Goal: Navigation & Orientation: Find specific page/section

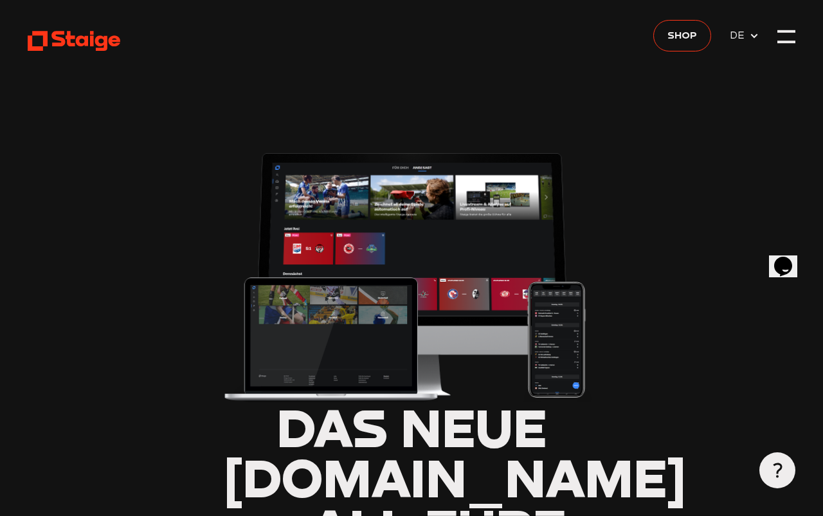
click at [785, 43] on div at bounding box center [787, 42] width 18 height 3
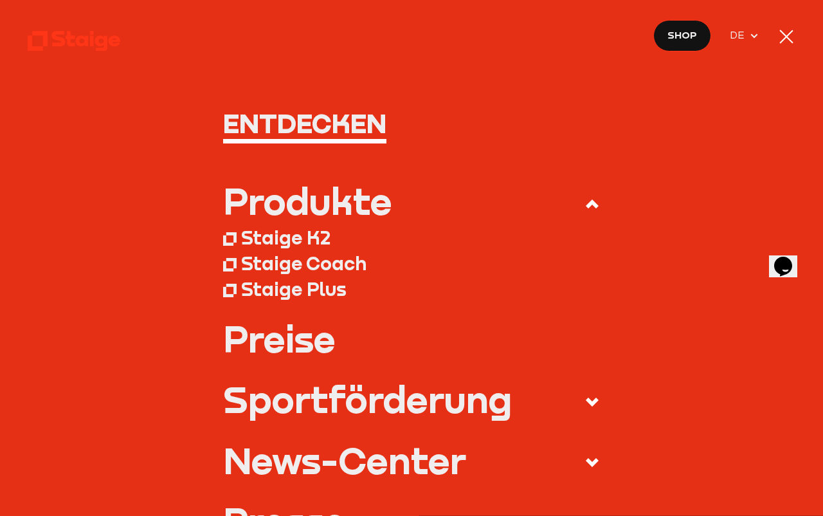
click at [783, 30] on div at bounding box center [787, 37] width 18 height 18
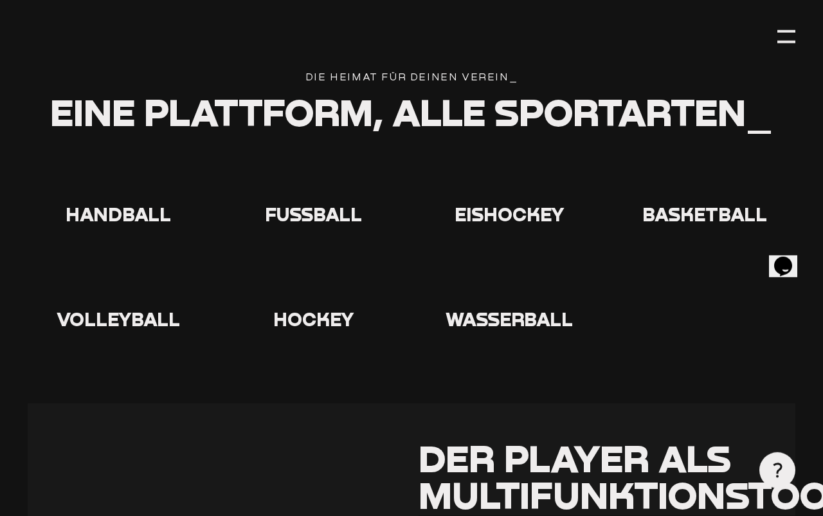
scroll to position [2423, 0]
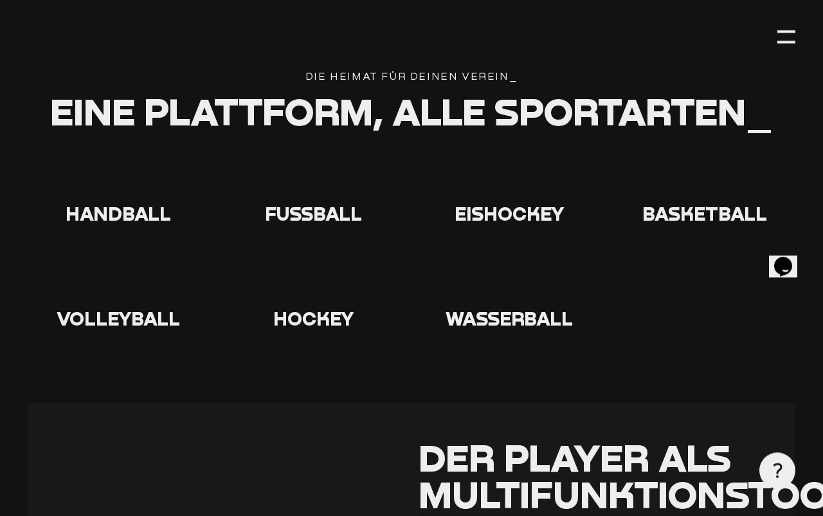
click at [314, 157] on icon at bounding box center [313, 177] width 41 height 41
click at [293, 157] on use at bounding box center [293, 157] width 0 height 0
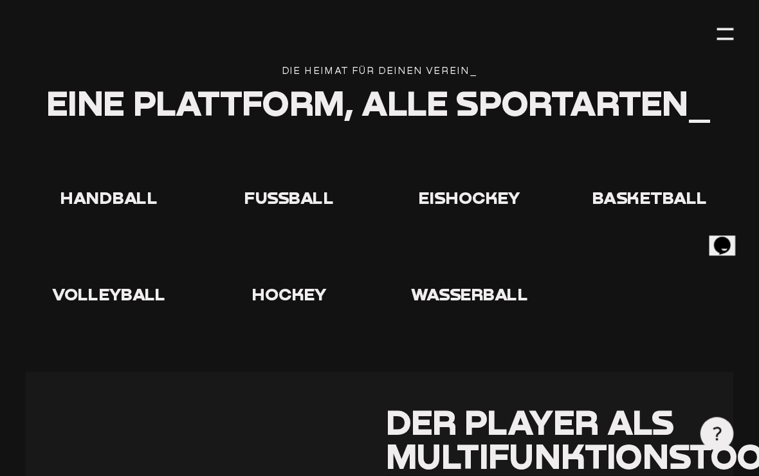
scroll to position [2328, 14]
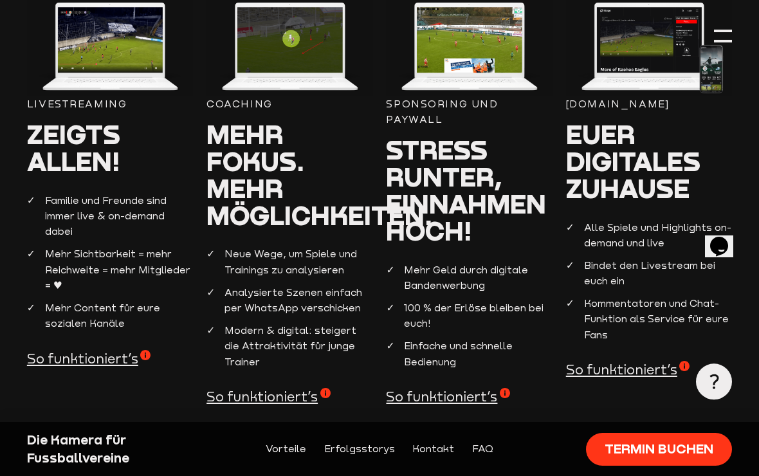
scroll to position [1124, 0]
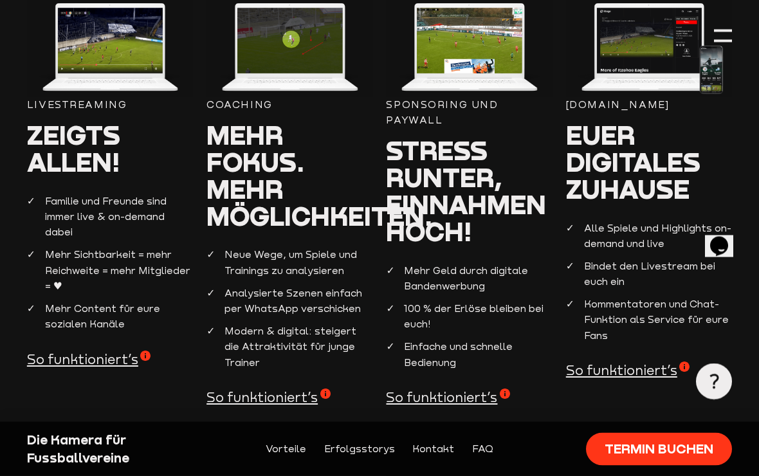
click at [96, 351] on span "So funktioniert’s" at bounding box center [88, 360] width 123 height 18
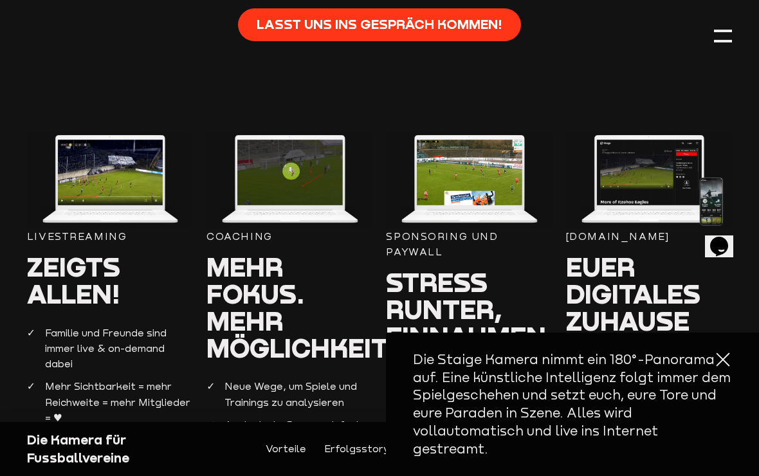
scroll to position [992, 0]
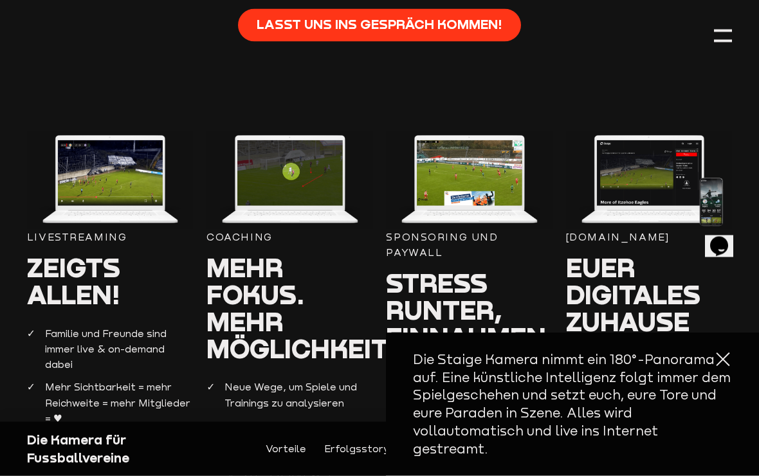
click at [110, 159] on img at bounding box center [110, 180] width 166 height 98
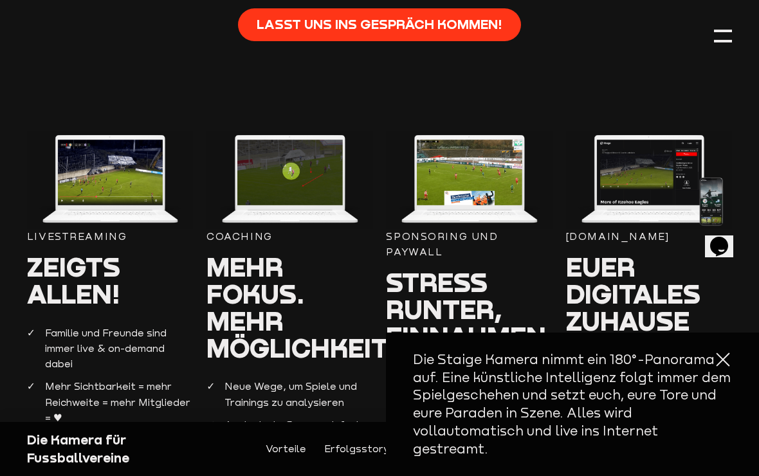
click at [97, 158] on img at bounding box center [110, 180] width 166 height 98
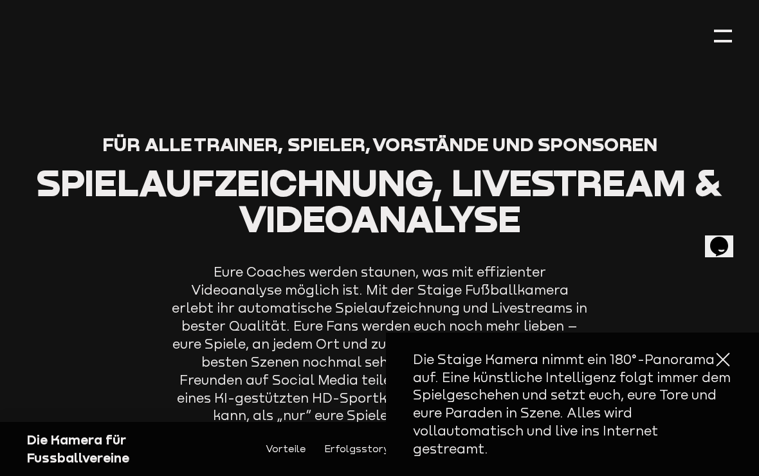
scroll to position [540, 0]
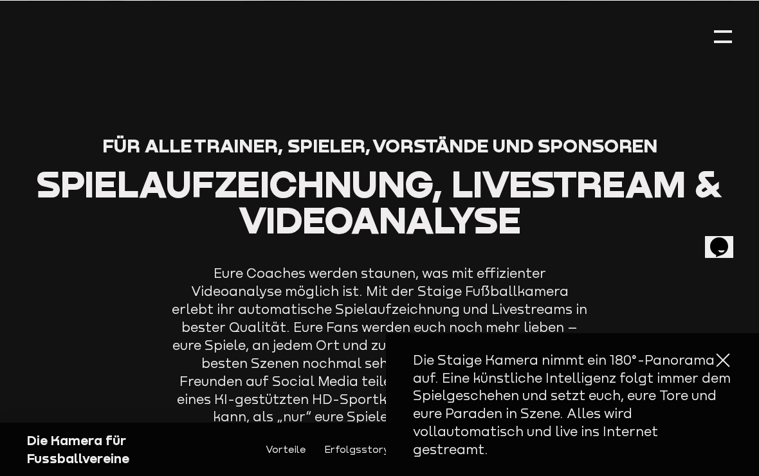
click at [727, 35] on div at bounding box center [723, 36] width 18 height 18
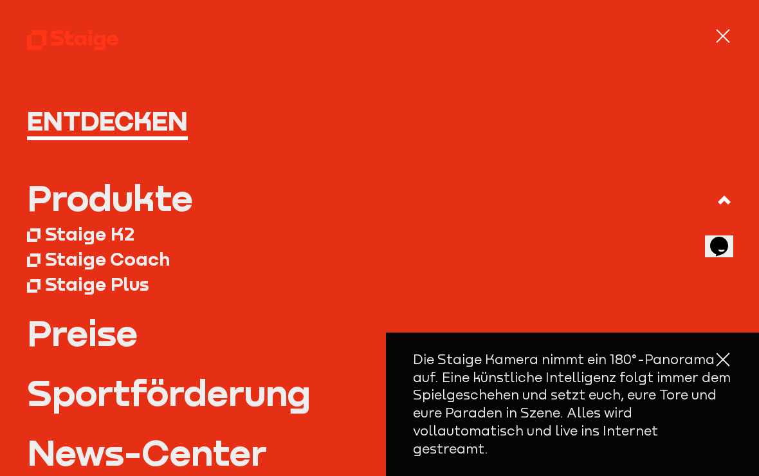
scroll to position [0, 0]
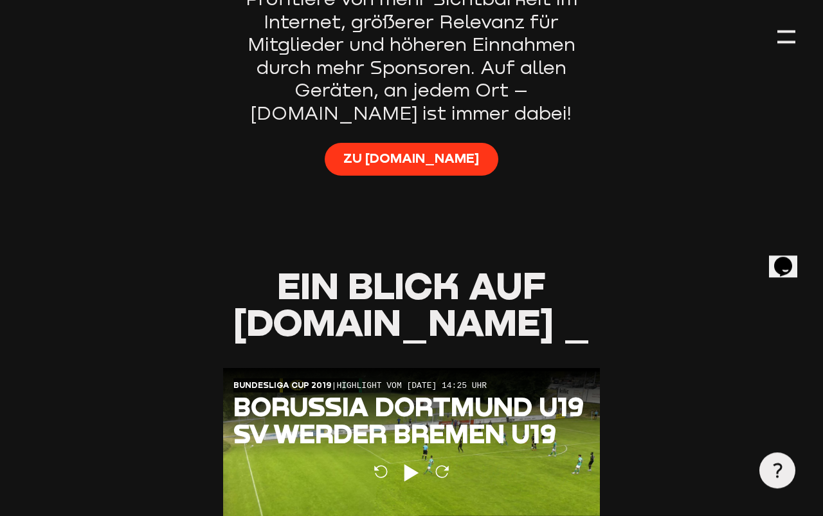
scroll to position [972, 0]
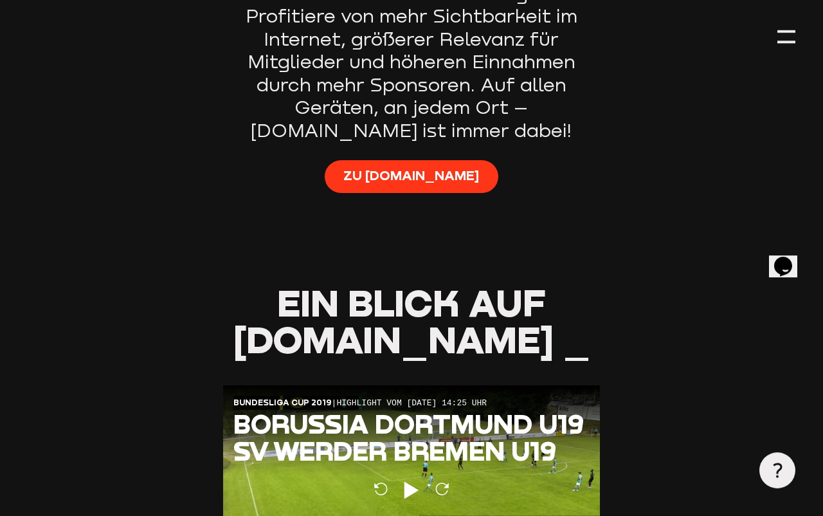
click at [431, 167] on span "Zu Staige.tv" at bounding box center [411, 176] width 136 height 18
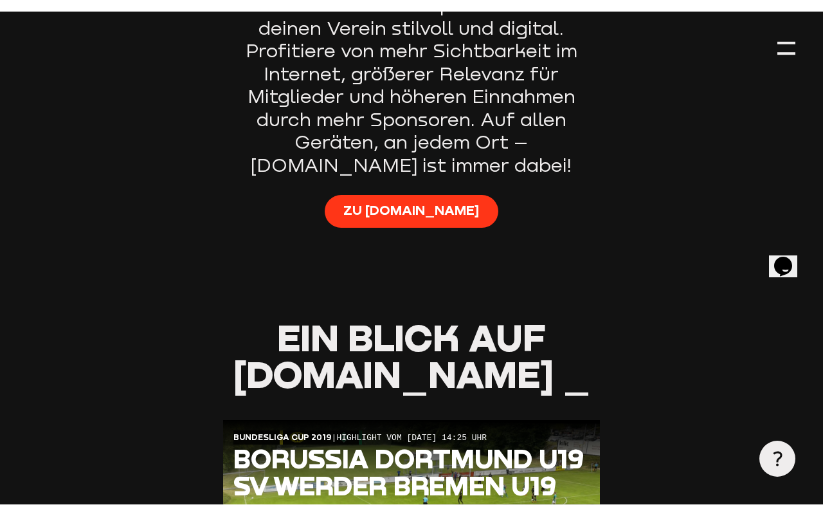
scroll to position [906, 0]
